Goal: Information Seeking & Learning: Learn about a topic

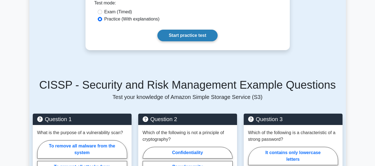
click at [180, 30] on link "Start practice test" at bounding box center [187, 36] width 60 height 12
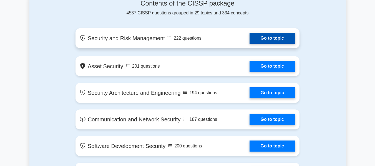
click at [267, 41] on link "Go to topic" at bounding box center [271, 38] width 45 height 11
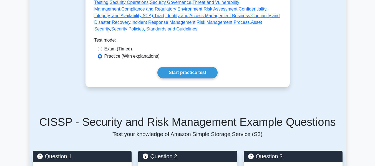
scroll to position [333, 0]
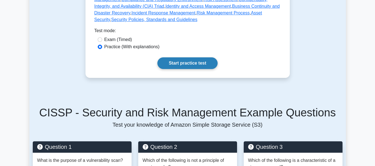
click at [186, 57] on link "Start practice test" at bounding box center [187, 63] width 60 height 12
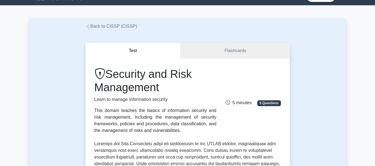
scroll to position [0, 0]
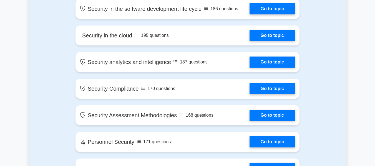
scroll to position [777, 0]
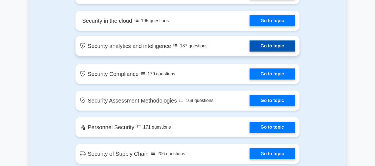
click at [257, 52] on link "Go to topic" at bounding box center [271, 45] width 45 height 11
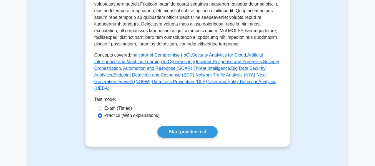
scroll to position [305, 0]
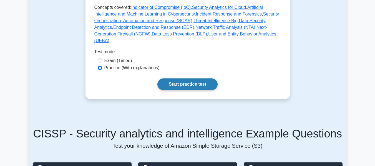
click at [184, 78] on link "Start practice test" at bounding box center [187, 84] width 60 height 12
